Goal: Check status

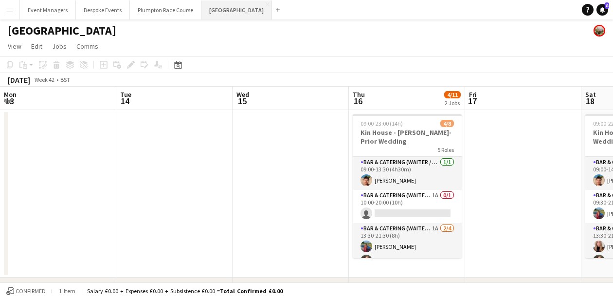
scroll to position [0, 210]
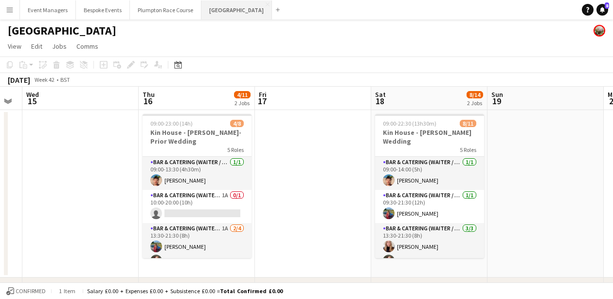
click at [215, 15] on button "[GEOGRAPHIC_DATA] Close" at bounding box center [236, 9] width 71 height 19
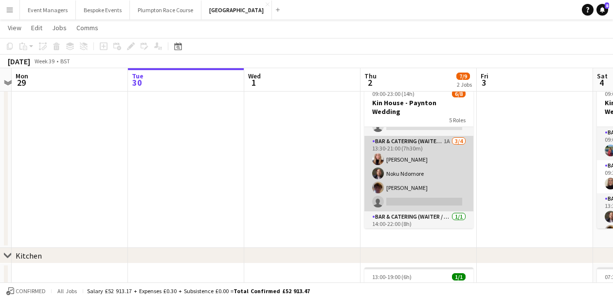
scroll to position [59, 0]
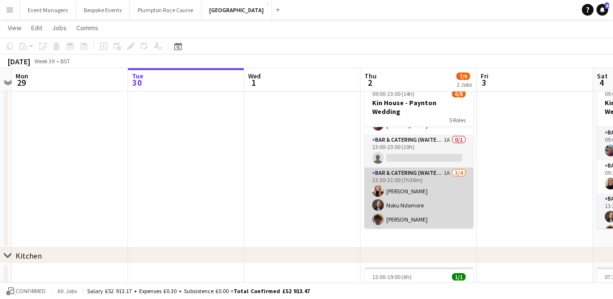
click at [397, 184] on app-card-role "Bar & Catering (Waiter / waitress) 1A [DATE] 13:30-21:00 (7h30m) [PERSON_NAME] …" at bounding box center [418, 204] width 109 height 75
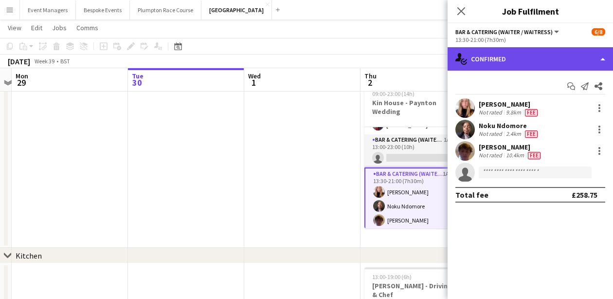
click at [531, 56] on div "single-neutral-actions-check-2 Confirmed" at bounding box center [530, 58] width 165 height 23
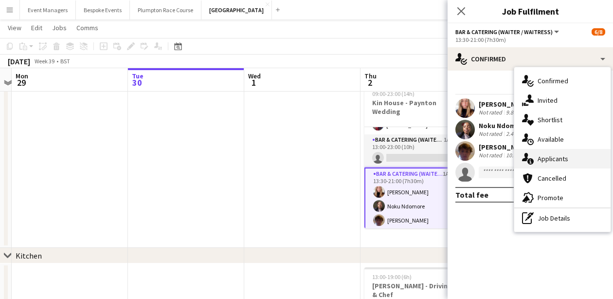
click at [557, 150] on div "single-neutral-actions-information Applicants" at bounding box center [562, 158] width 96 height 19
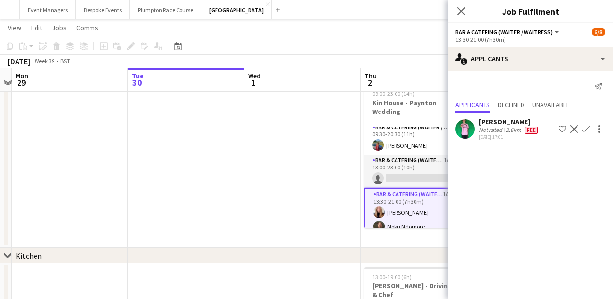
scroll to position [34, 0]
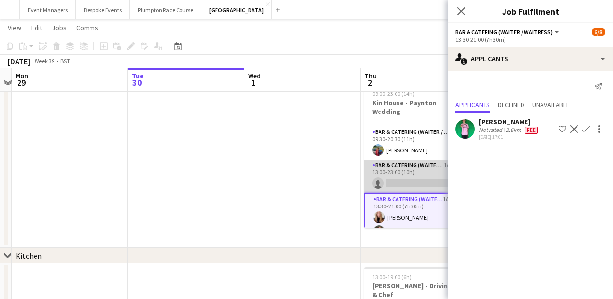
click at [404, 170] on app-card-role "Bar & Catering (Waiter / waitress) 1A 0/1 13:00-23:00 (10h) single-neutral-acti…" at bounding box center [418, 176] width 109 height 33
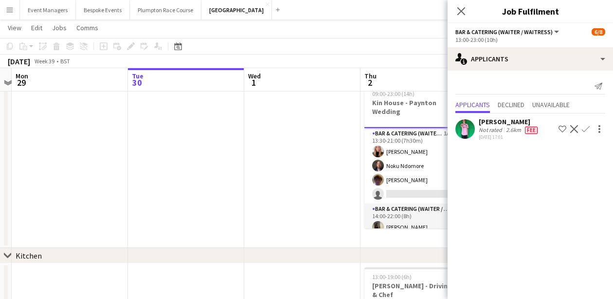
scroll to position [100, 0]
click at [463, 8] on icon "Close pop-in" at bounding box center [460, 10] width 9 height 9
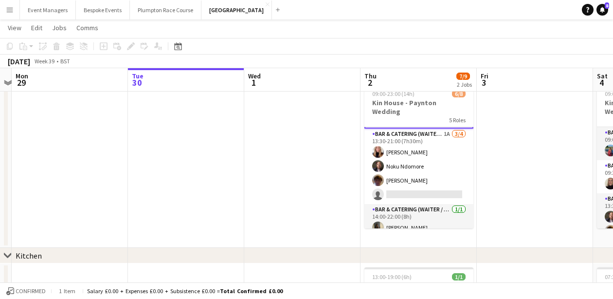
click at [410, 180] on app-card-role "Bar & Catering (Waiter / waitress) 1A [DATE] 13:30-21:00 (7h30m) [PERSON_NAME] …" at bounding box center [418, 165] width 109 height 75
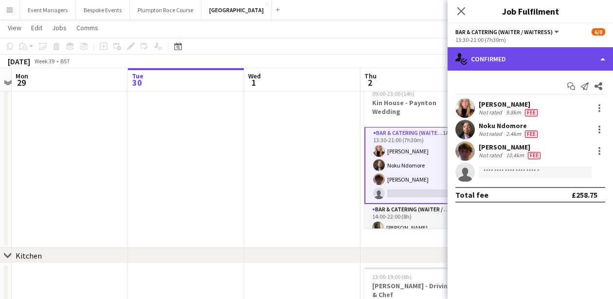
click at [550, 67] on div "single-neutral-actions-check-2 Confirmed" at bounding box center [530, 58] width 165 height 23
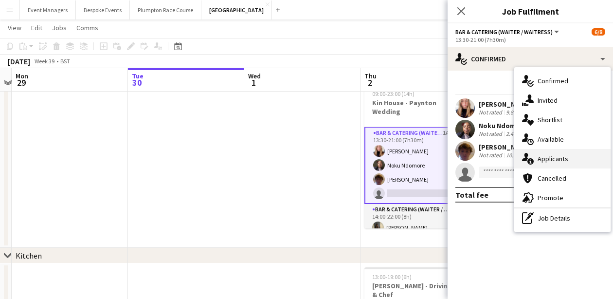
click at [577, 159] on div "single-neutral-actions-information Applicants" at bounding box center [562, 158] width 96 height 19
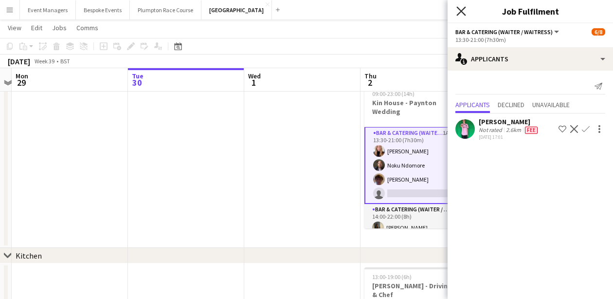
click at [462, 12] on icon at bounding box center [460, 10] width 9 height 9
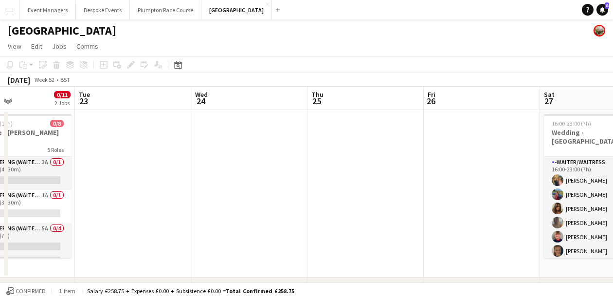
scroll to position [0, 272]
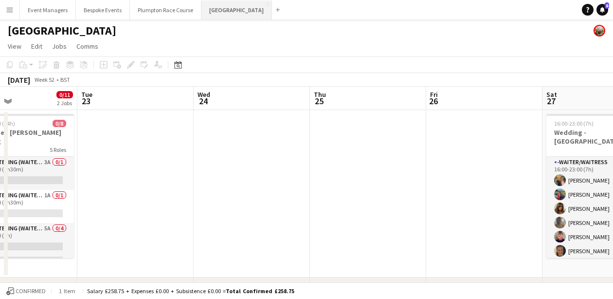
click at [210, 12] on button "[GEOGRAPHIC_DATA] Close" at bounding box center [236, 9] width 71 height 19
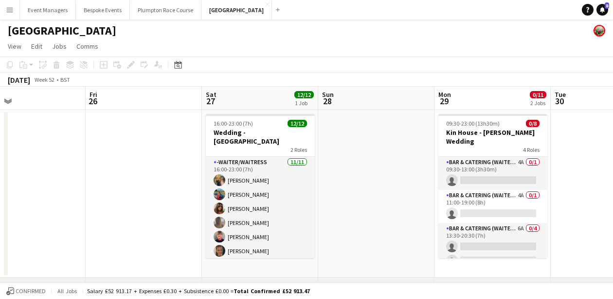
scroll to position [0, 0]
